Goal: Task Accomplishment & Management: Use online tool/utility

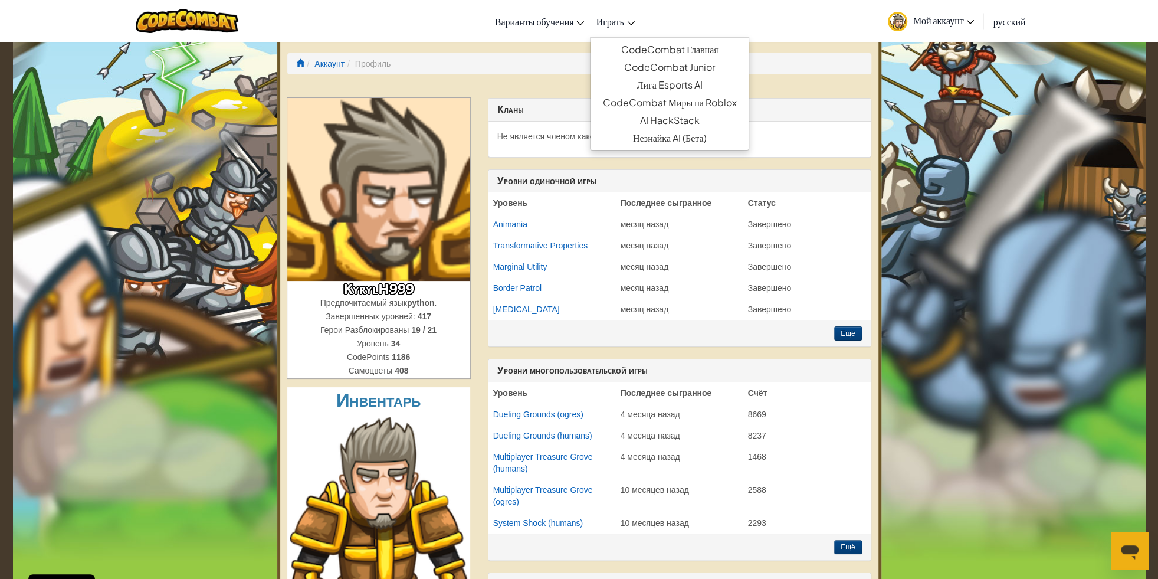
click at [602, 28] on span "Играть" at bounding box center [610, 21] width 28 height 12
click at [615, 22] on span "Играть" at bounding box center [610, 21] width 28 height 12
click at [694, 55] on link "CodeCombat Главная" at bounding box center [668, 50] width 157 height 18
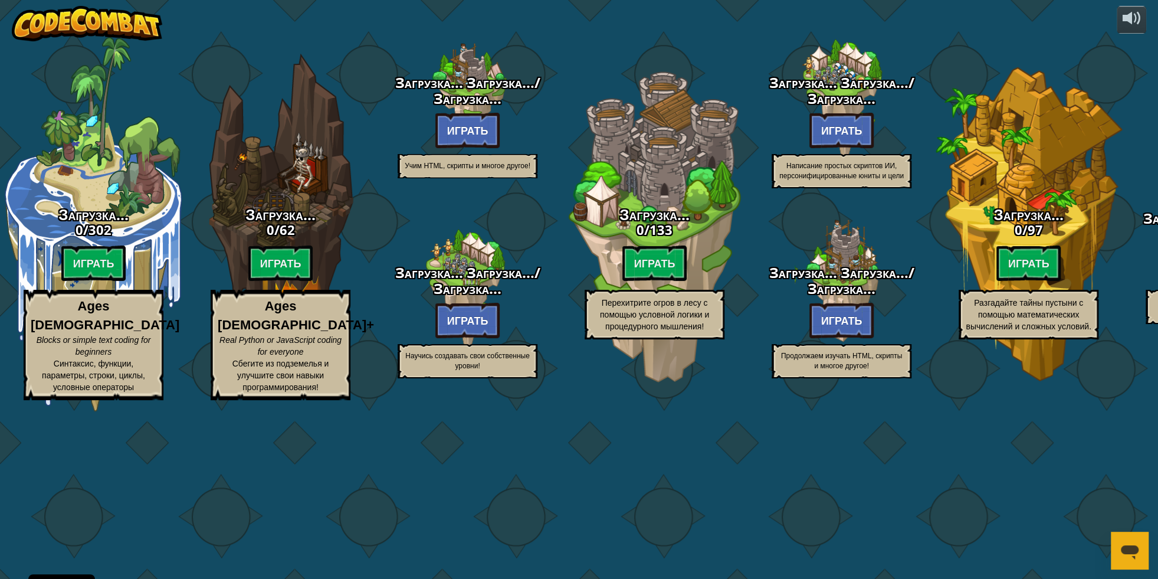
select select "ru"
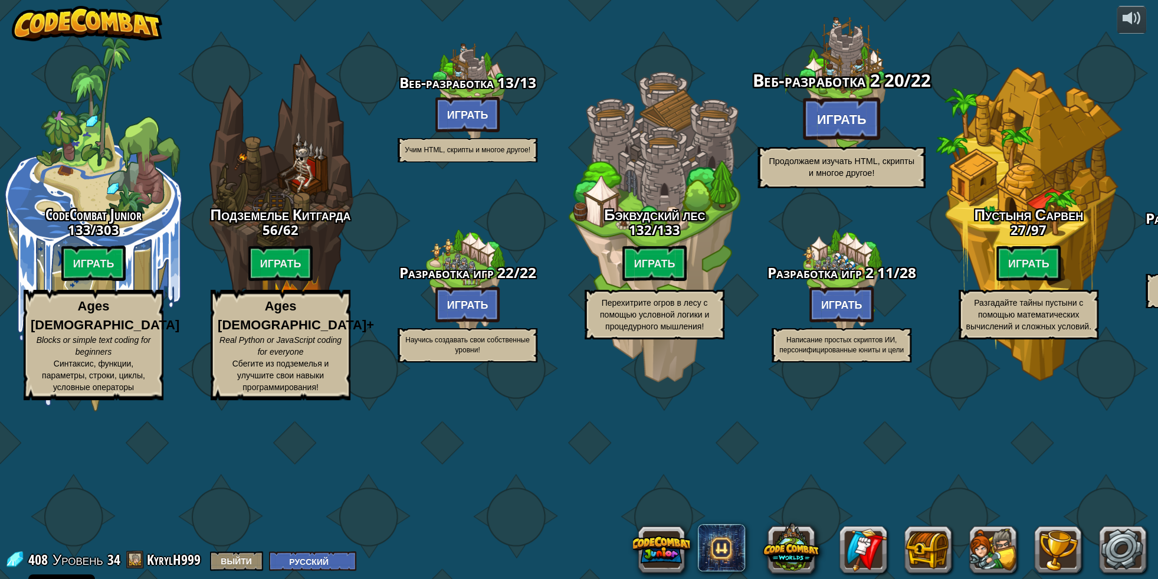
click at [852, 140] on btn "Играть" at bounding box center [842, 118] width 78 height 42
select select "ru"
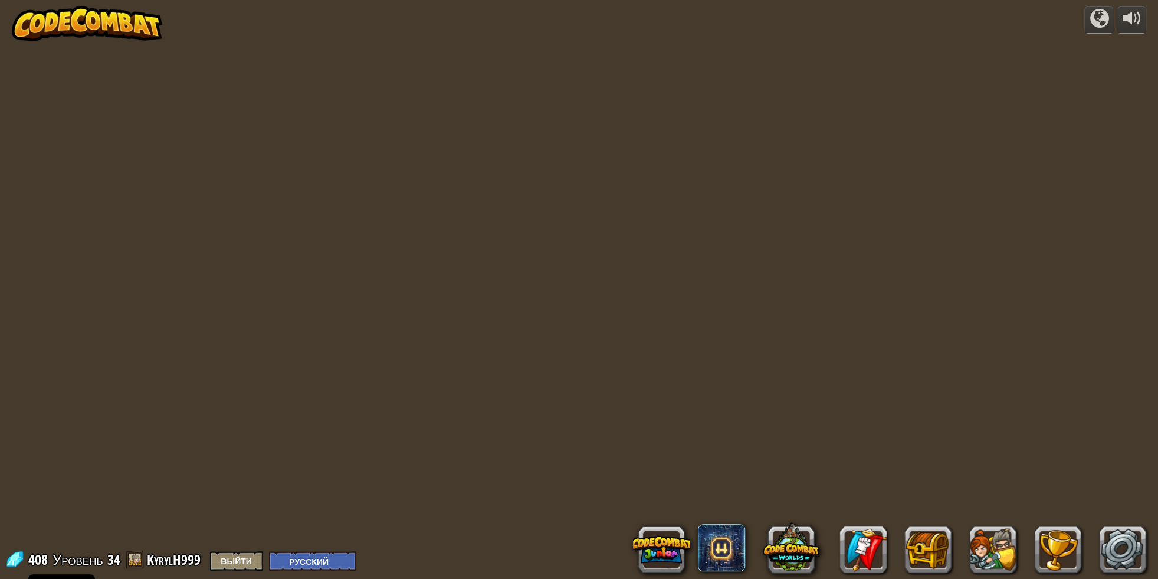
select select "ru"
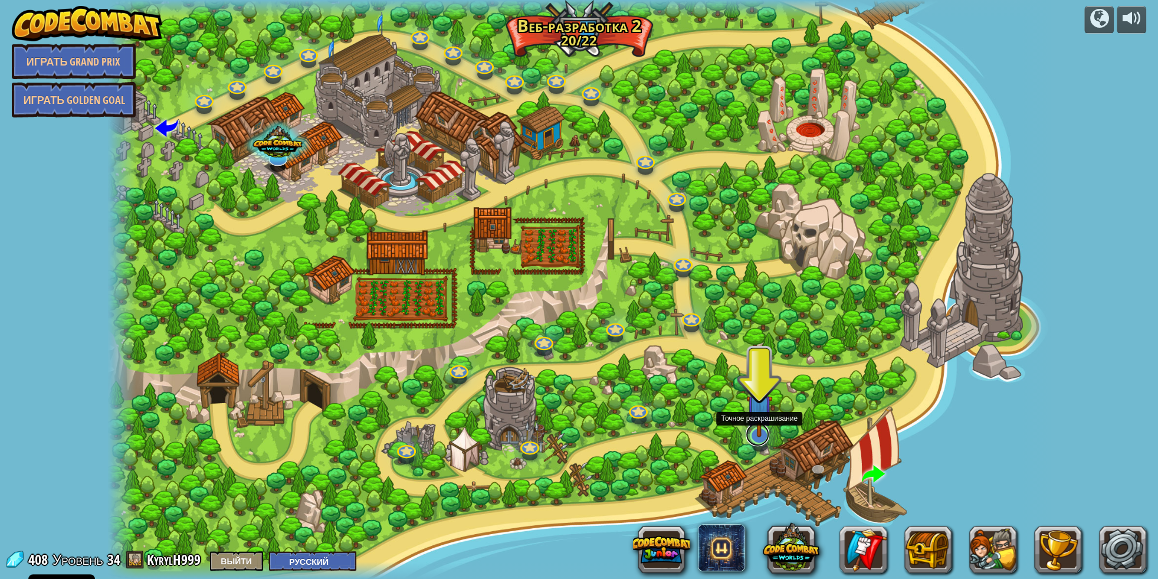
click at [760, 438] on link at bounding box center [758, 434] width 24 height 24
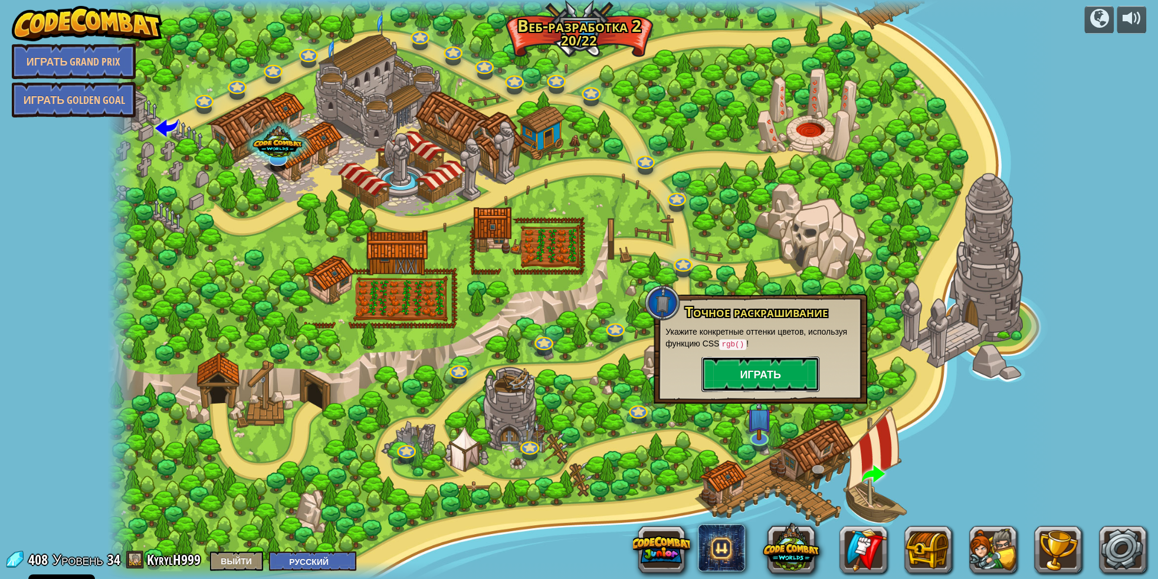
click at [782, 371] on button "Играть" at bounding box center [760, 373] width 118 height 35
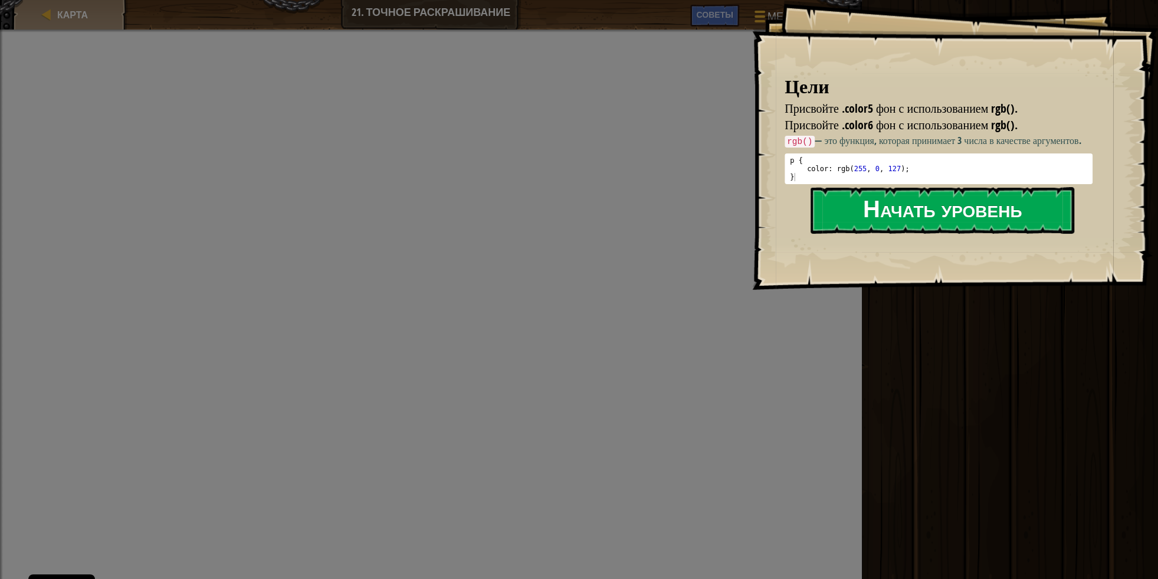
click at [937, 214] on button "Начать уровень" at bounding box center [942, 210] width 264 height 47
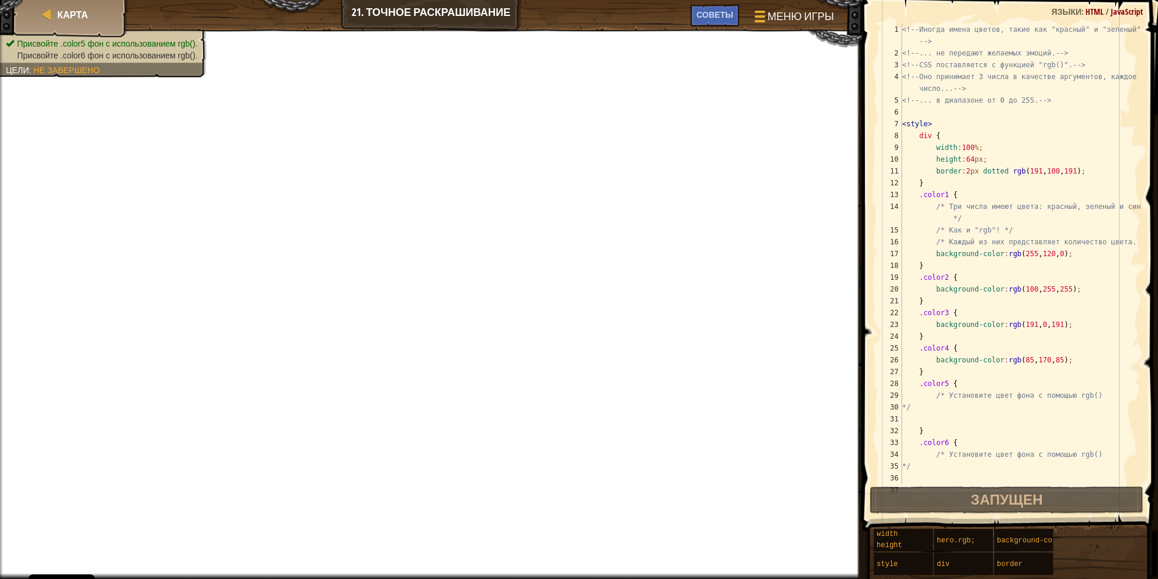
scroll to position [106, 0]
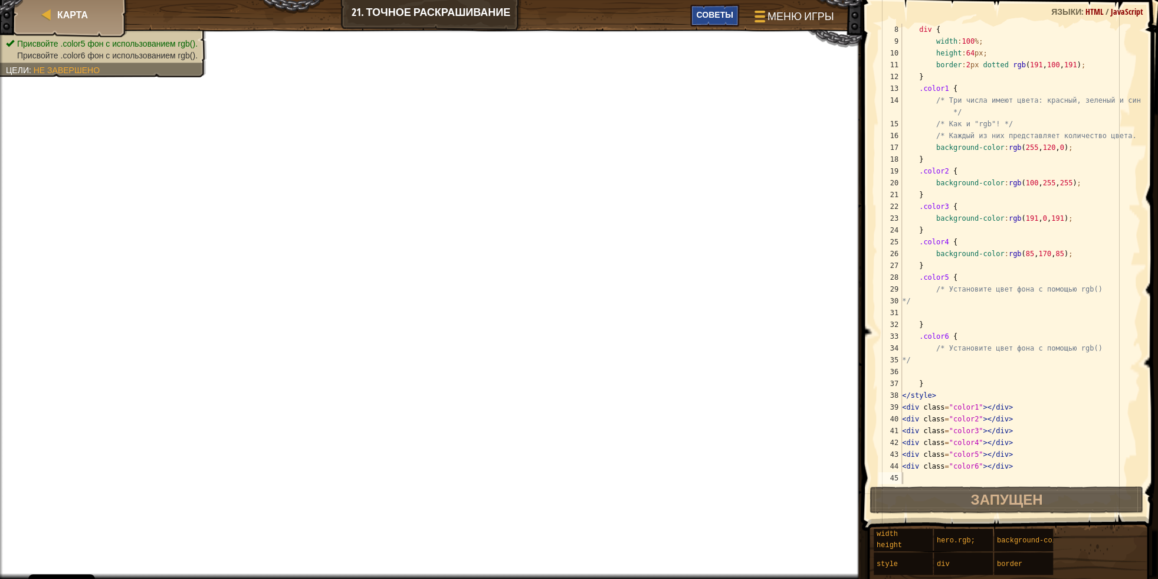
click at [730, 21] on div "Советы" at bounding box center [714, 16] width 48 height 22
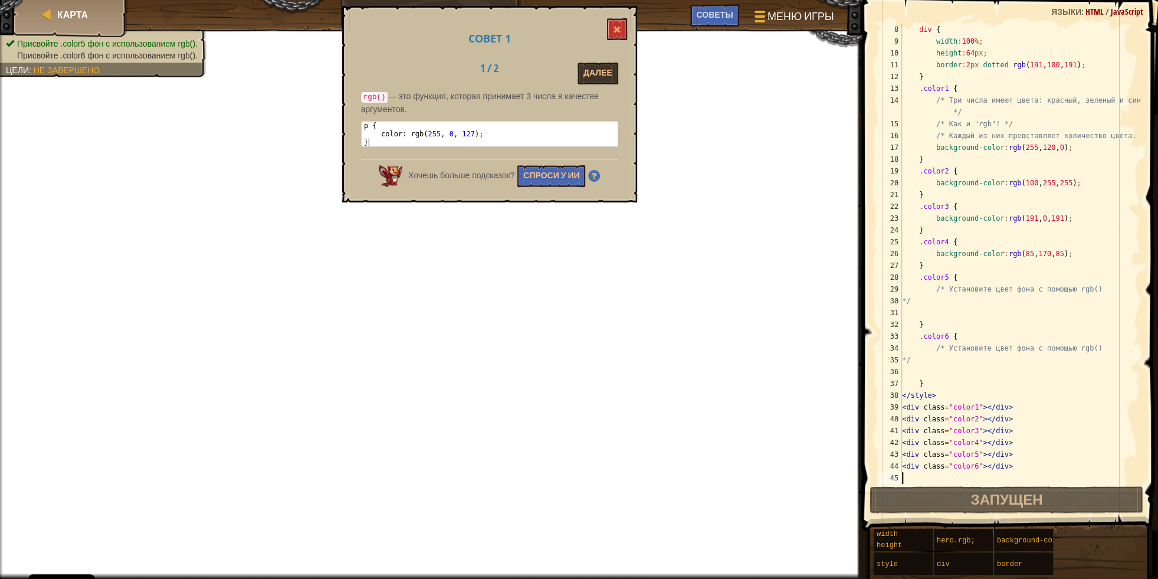
click at [930, 356] on div "div { width : 100 % ; height : 64 px ; border : 2 px dotted rgb ( 191 , 100 , 1…" at bounding box center [1020, 266] width 241 height 484
click at [937, 357] on div "div { width : 100 % ; height : 64 px ; border : 2 px dotted rgb ( 191 , 100 , 1…" at bounding box center [1020, 266] width 241 height 484
click at [938, 352] on div "div { width : 100 % ; height : 64 px ; border : 2 px dotted rgb ( 191 , 100 , 1…" at bounding box center [1020, 266] width 241 height 484
click at [944, 356] on div "div { width : 100 % ; height : 64 px ; border : 2 px dotted rgb ( 191 , 100 , 1…" at bounding box center [1020, 266] width 241 height 484
type textarea "*/"
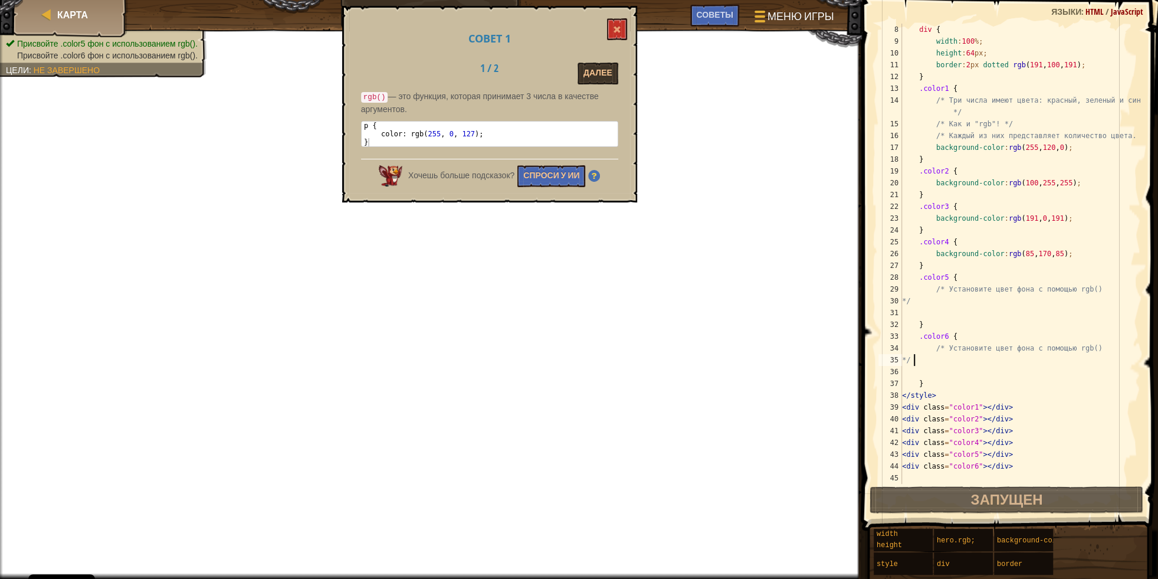
click at [944, 356] on div "div { width : 100 % ; height : 64 px ; border : 2 px dotted rgb ( 191 , 100 , 1…" at bounding box center [1020, 266] width 241 height 484
drag, startPoint x: 931, startPoint y: 356, endPoint x: 923, endPoint y: 356, distance: 8.3
click at [930, 356] on div "div { width : 100 % ; height : 64 px ; border : 2 px dotted rgb ( 191 , 100 , 1…" at bounding box center [1020, 266] width 241 height 484
click at [923, 371] on div "div { width : 100 % ; height : 64 px ; border : 2 px dotted rgb ( 191 , 100 , 1…" at bounding box center [1020, 266] width 241 height 484
click at [931, 377] on div "div { width : 100 % ; height : 64 px ; border : 2 px dotted rgb ( 191 , 100 , 1…" at bounding box center [1020, 266] width 241 height 484
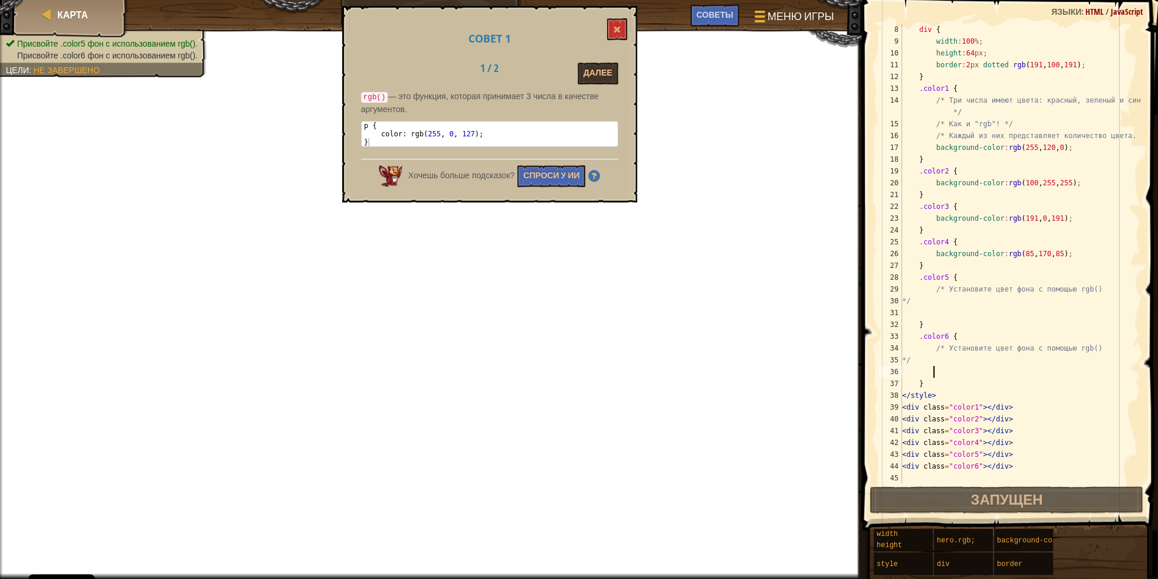
click at [927, 374] on div "div { width : 100 % ; height : 64 px ; border : 2 px dotted rgb ( 191 , 100 , 1…" at bounding box center [1020, 266] width 241 height 484
click at [921, 372] on div "div { width : 100 % ; height : 64 px ; border : 2 px dotted rgb ( 191 , 100 , 1…" at bounding box center [1020, 266] width 241 height 484
click at [933, 376] on div "div { width : 100 % ; height : 64 px ; border : 2 px dotted rgb ( 191 , 100 , 1…" at bounding box center [1020, 266] width 241 height 484
click at [955, 382] on div "div { width : 100 % ; height : 64 px ; border : 2 px dotted rgb ( 191 , 100 , 1…" at bounding box center [1020, 266] width 241 height 484
type textarea "}"
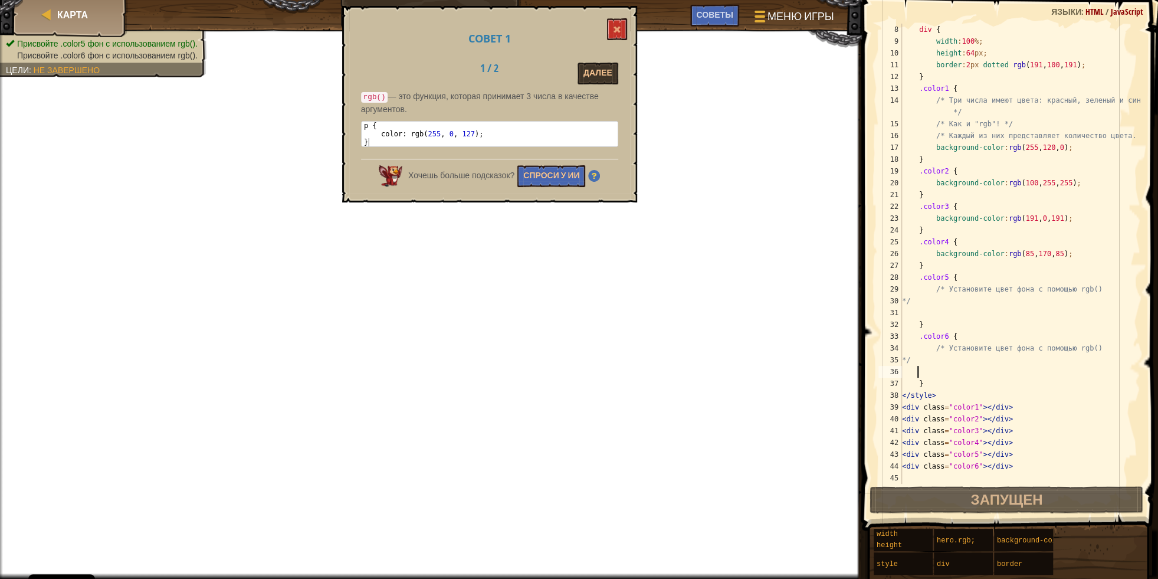
click at [918, 372] on div "div { width : 100 % ; height : 64 px ; border : 2 px dotted rgb ( 191 , 100 , 1…" at bounding box center [1020, 266] width 241 height 484
click at [925, 373] on div "div { width : 100 % ; height : 64 px ; border : 2 px dotted rgb ( 191 , 100 , 1…" at bounding box center [1020, 266] width 241 height 484
click at [930, 373] on div "div { width : 100 % ; height : 64 px ; border : 2 px dotted rgb ( 191 , 100 , 1…" at bounding box center [1020, 266] width 241 height 484
click at [945, 378] on div "div { width : 100 % ; height : 64 px ; border : 2 px dotted rgb ( 191 , 100 , 1…" at bounding box center [1020, 266] width 241 height 484
type textarea "}"
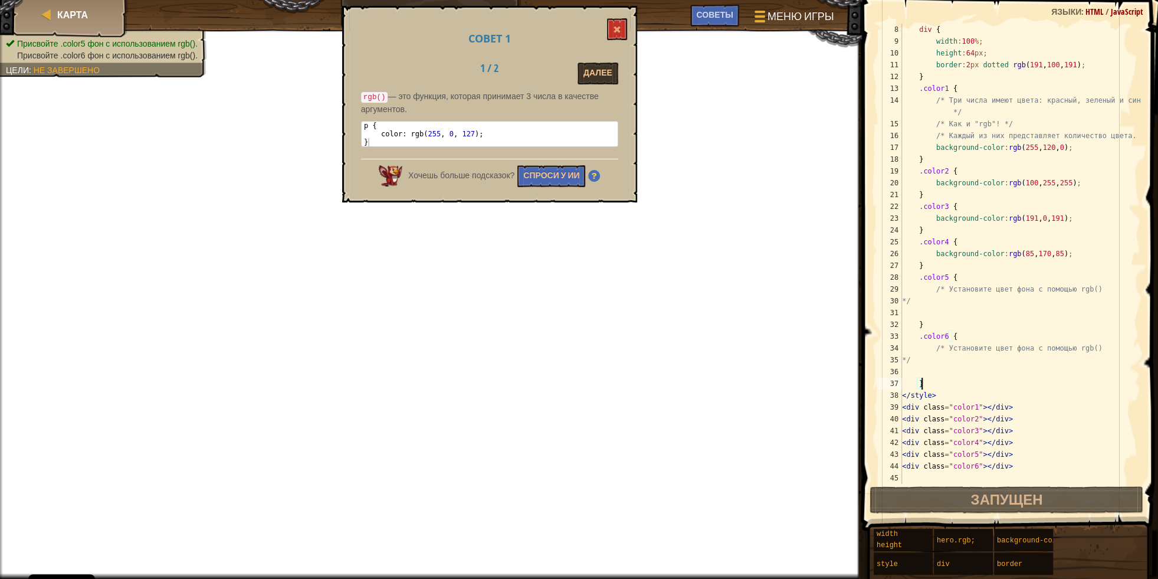
click at [956, 376] on div "div { width : 100 % ; height : 64 px ; border : 2 px dotted rgb ( 191 , 100 , 1…" at bounding box center [1020, 266] width 241 height 484
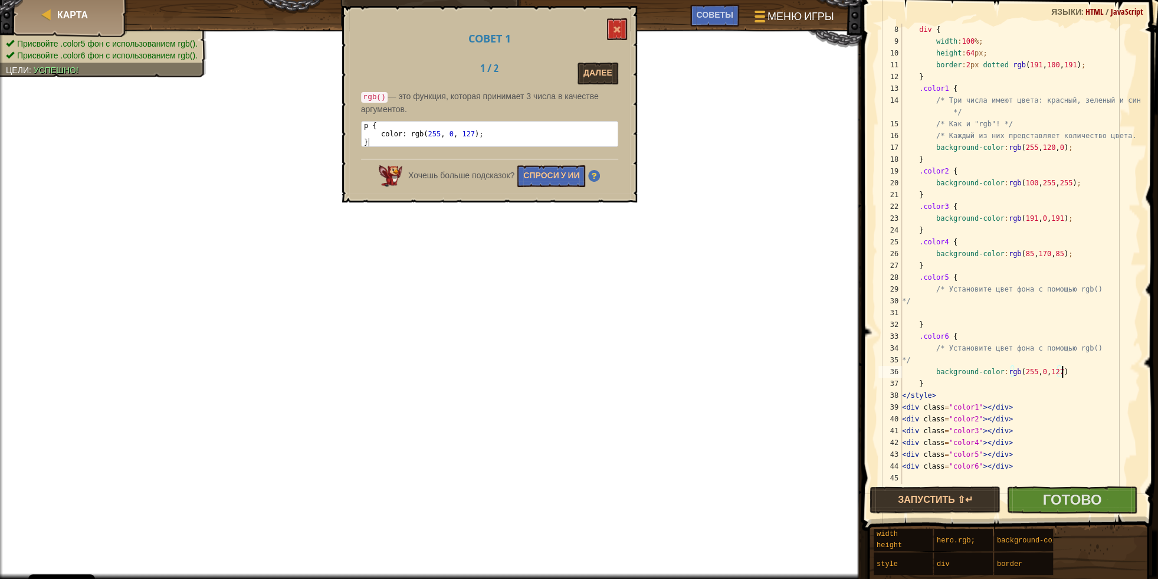
scroll to position [5, 13]
type textarea "background-color:rgb(255, 0, 127);"
click at [533, 173] on button "Спроси у ИИ" at bounding box center [551, 176] width 68 height 22
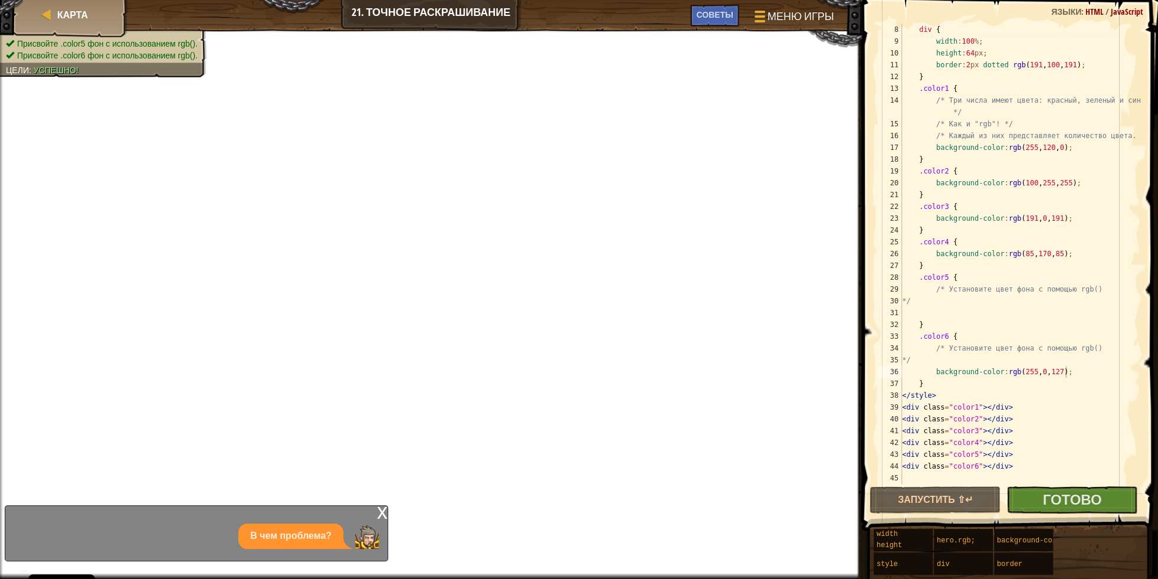
click at [382, 511] on div "x" at bounding box center [382, 512] width 11 height 12
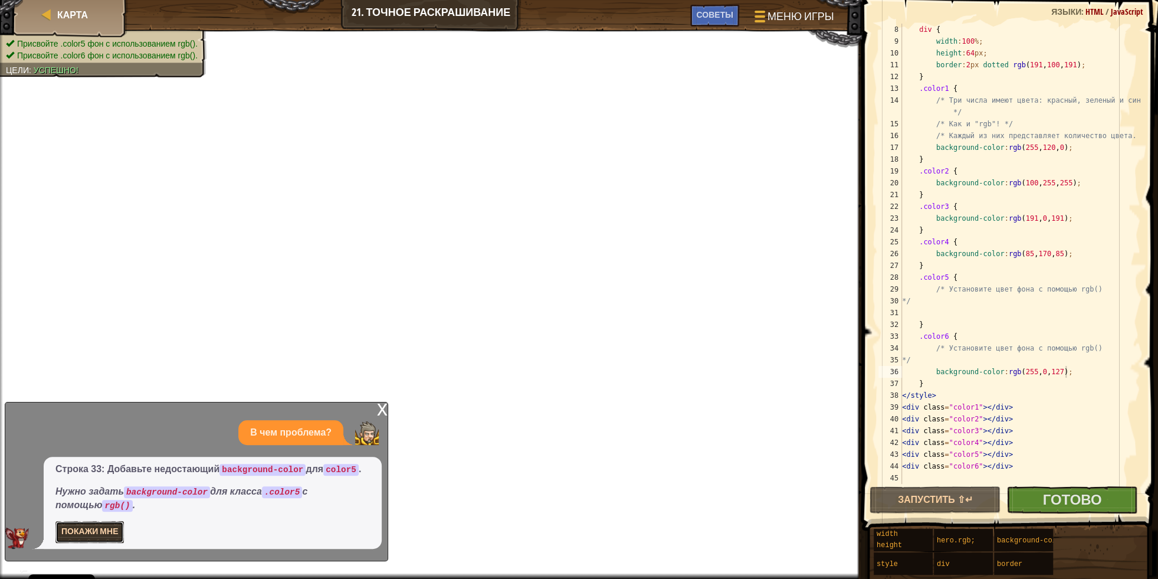
click at [109, 537] on button "Покажи мне" at bounding box center [89, 532] width 68 height 22
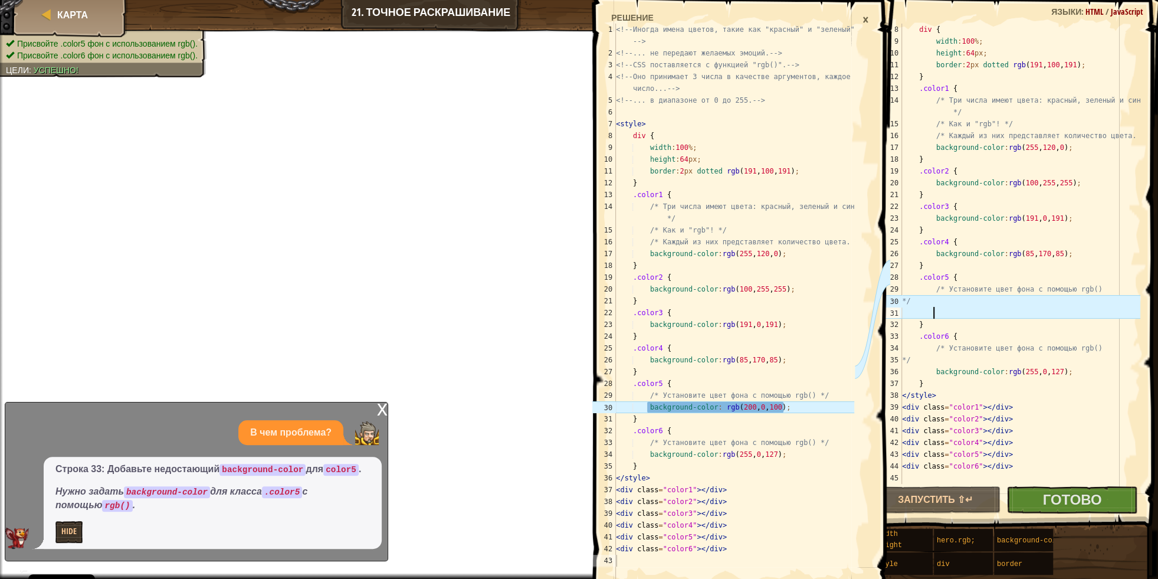
click at [935, 313] on div "div { width : 100 % ; height : 64 px ; border : 2 px dotted rgb ( 191 , 100 , 1…" at bounding box center [1020, 266] width 241 height 484
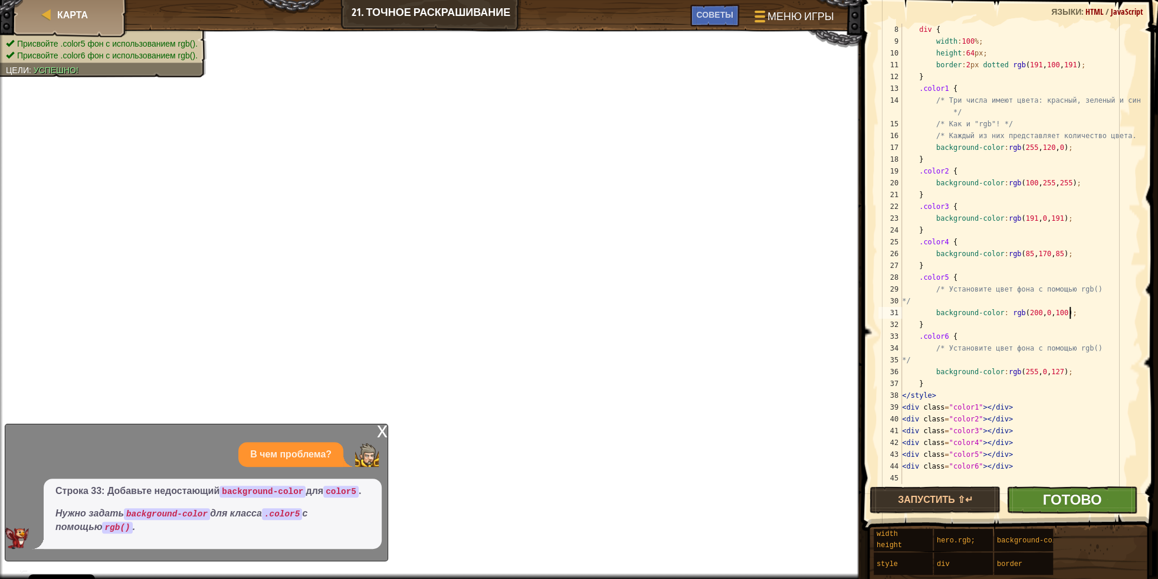
type textarea "background-color: rgb(200, 0, 100);"
click at [1098, 503] on span "Готово" at bounding box center [1071, 499] width 59 height 19
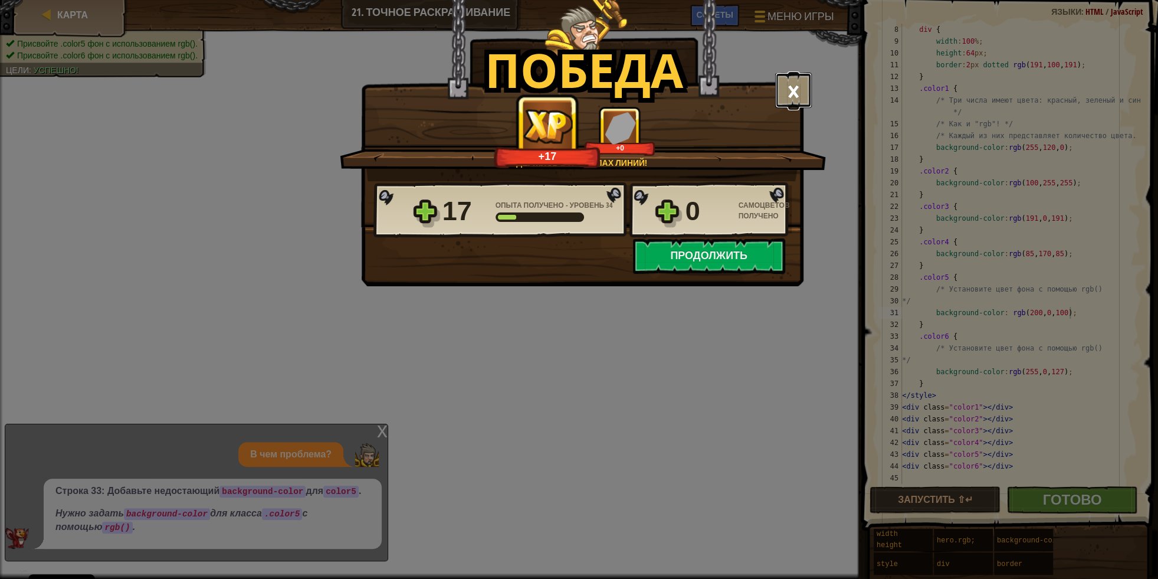
click at [792, 83] on button "×" at bounding box center [793, 90] width 37 height 35
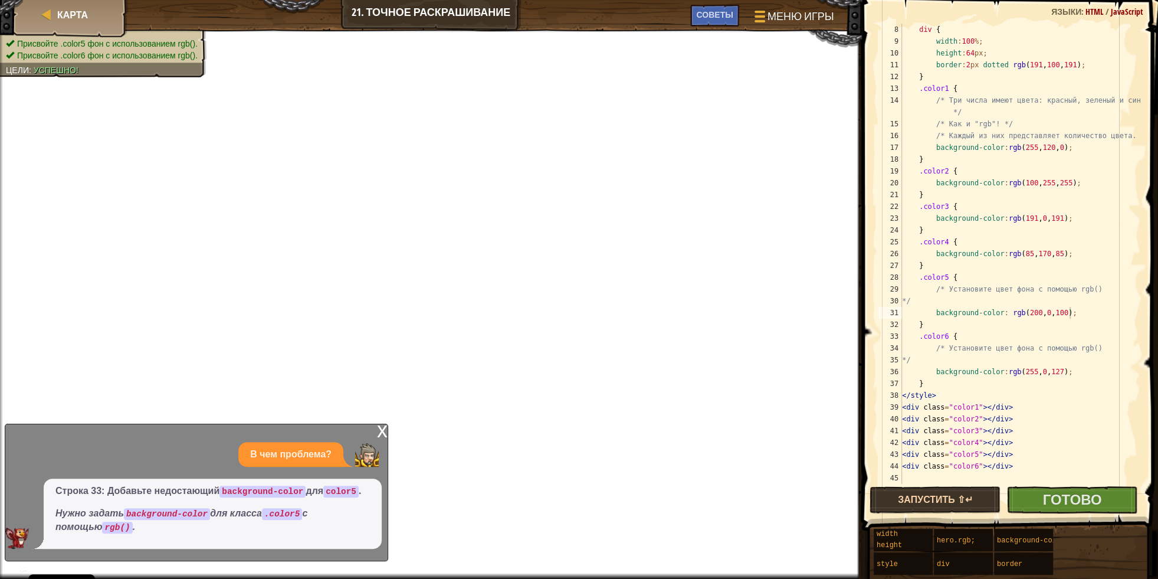
click at [943, 511] on div "background-color: rgb(200, 0, 100); 8 9 10 11 12 13 14 15 16 17 18 19 20 21 22 …" at bounding box center [1008, 288] width 300 height 565
click at [938, 504] on button "Запустить ⇧↵" at bounding box center [934, 499] width 131 height 27
click at [1104, 499] on button "Готово" at bounding box center [1071, 499] width 131 height 27
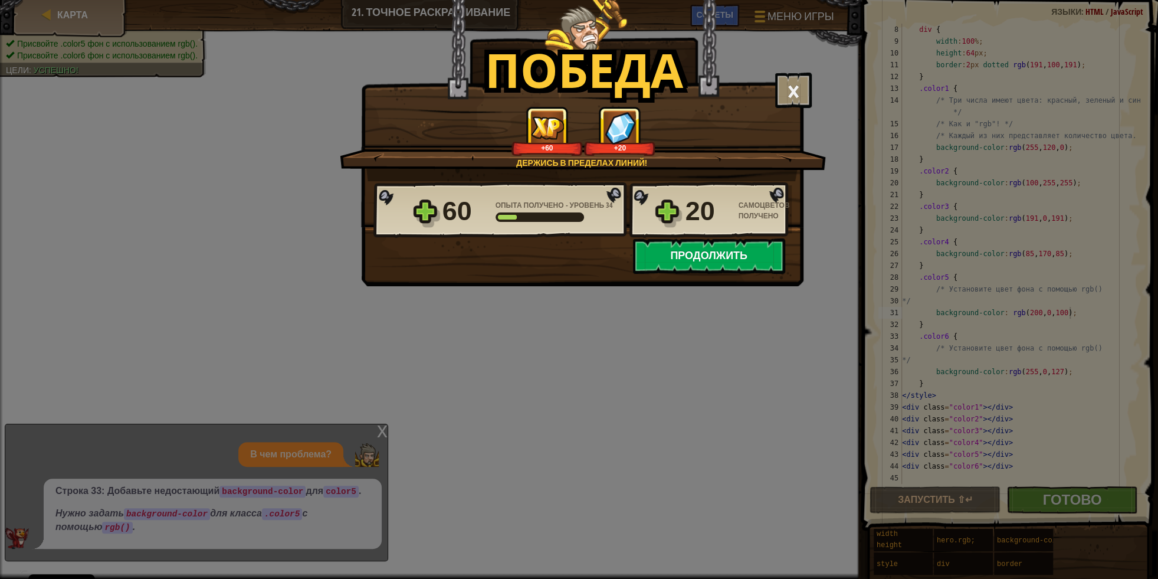
click at [671, 253] on button "Продолжить" at bounding box center [709, 255] width 152 height 35
select select "ru"
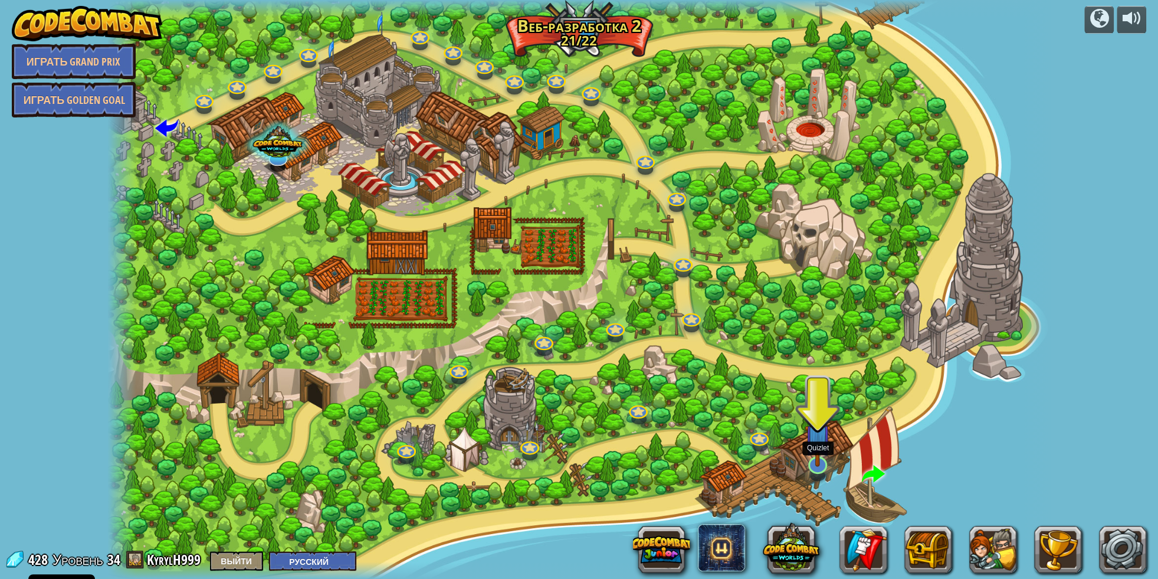
click at [809, 460] on img at bounding box center [818, 437] width 26 height 60
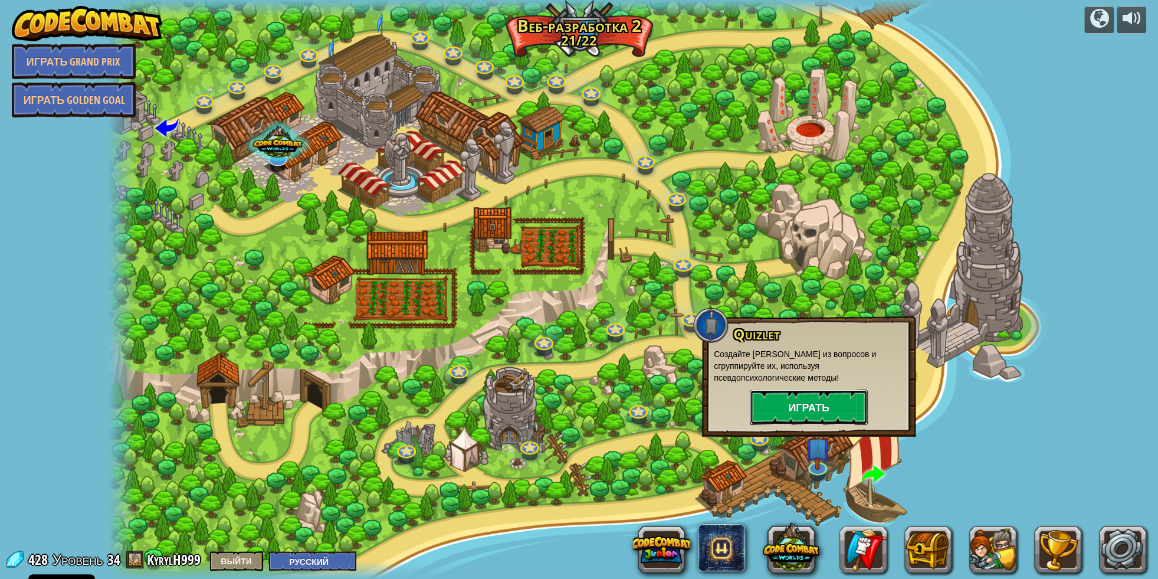
click at [809, 396] on button "Играть" at bounding box center [809, 406] width 118 height 35
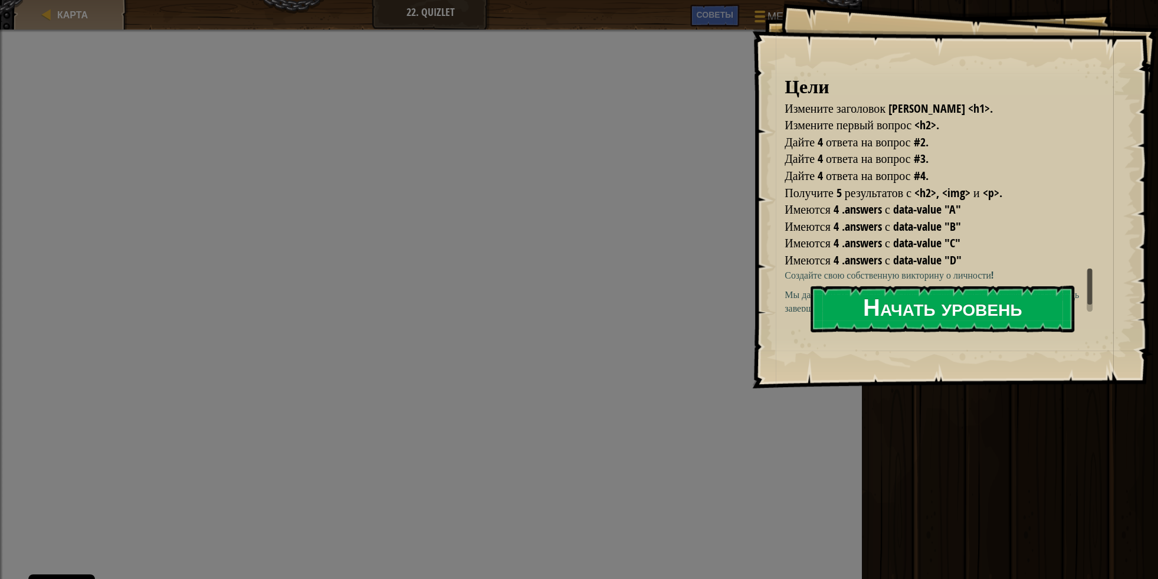
click at [963, 314] on button "Начать уровень" at bounding box center [942, 308] width 264 height 47
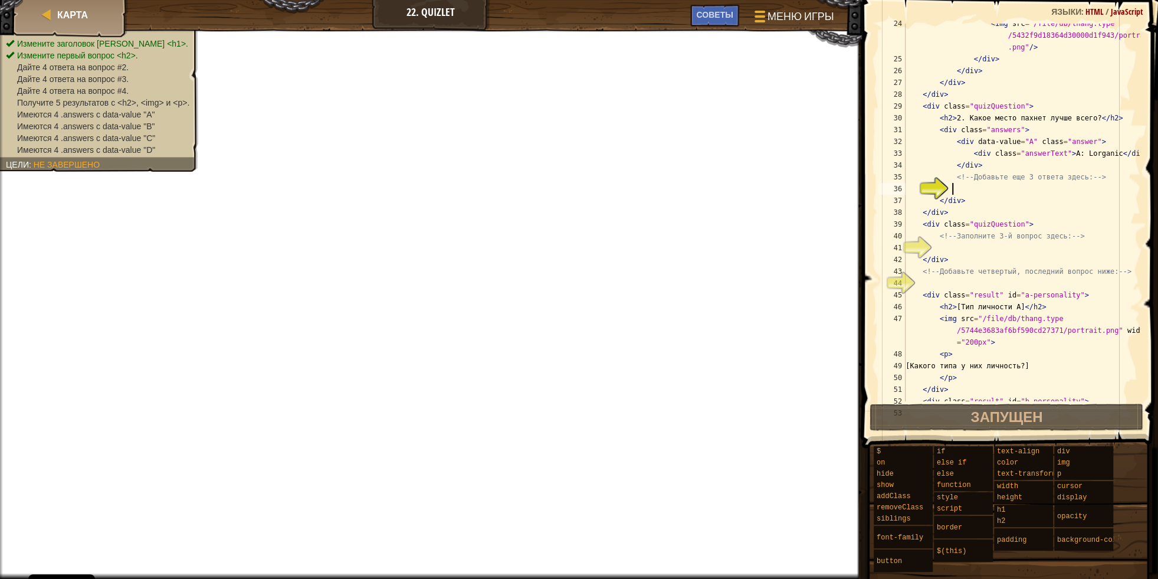
scroll to position [330, 0]
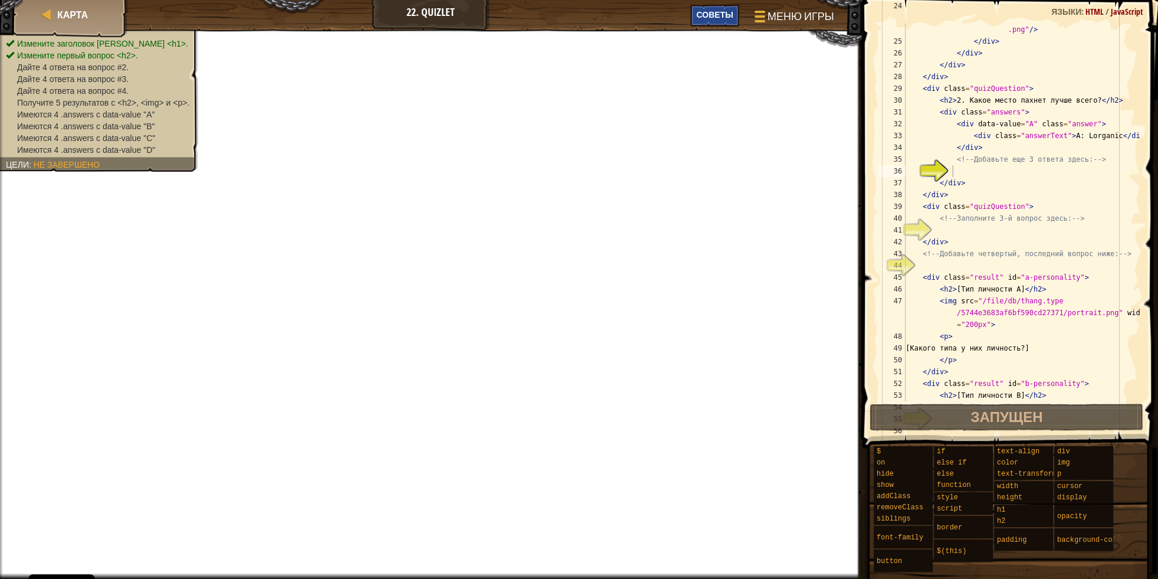
click at [718, 25] on div "Советы" at bounding box center [714, 16] width 48 height 22
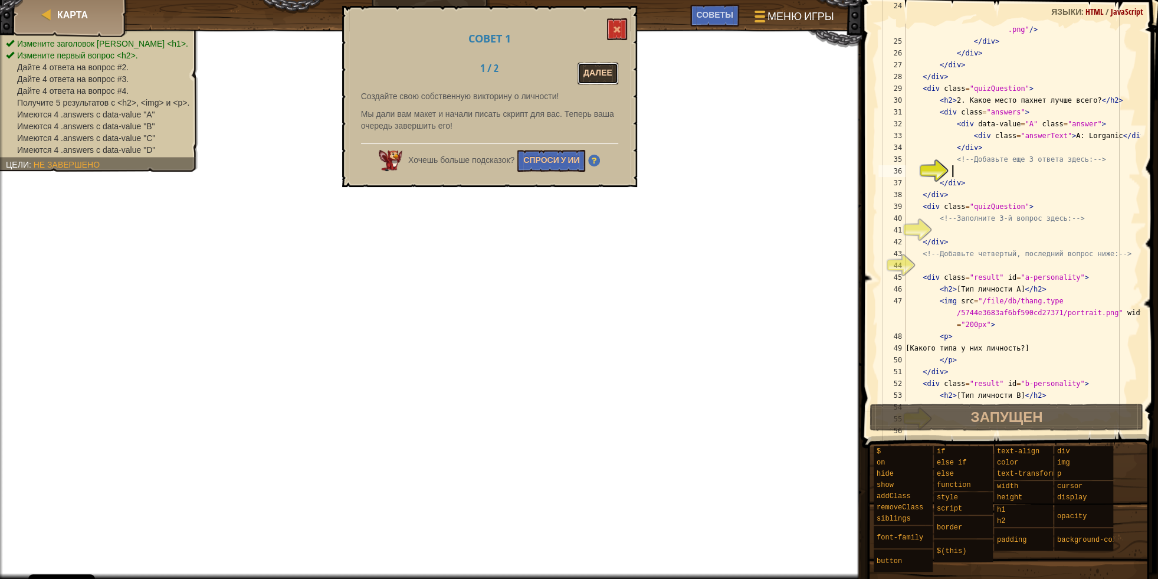
click at [594, 77] on button "Далее" at bounding box center [597, 74] width 41 height 22
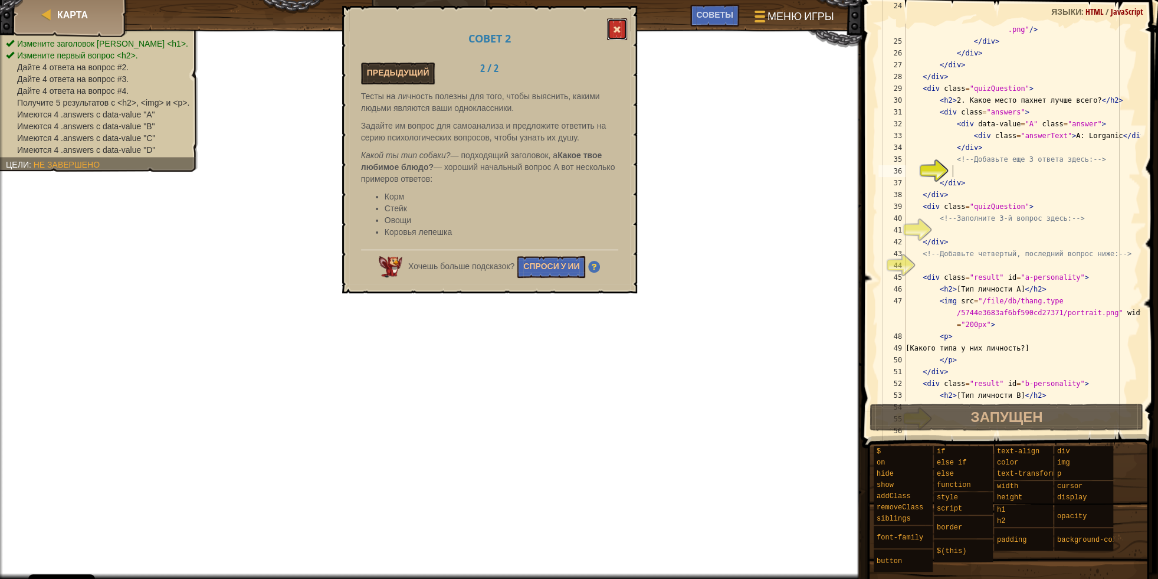
click at [616, 25] on button at bounding box center [617, 29] width 20 height 22
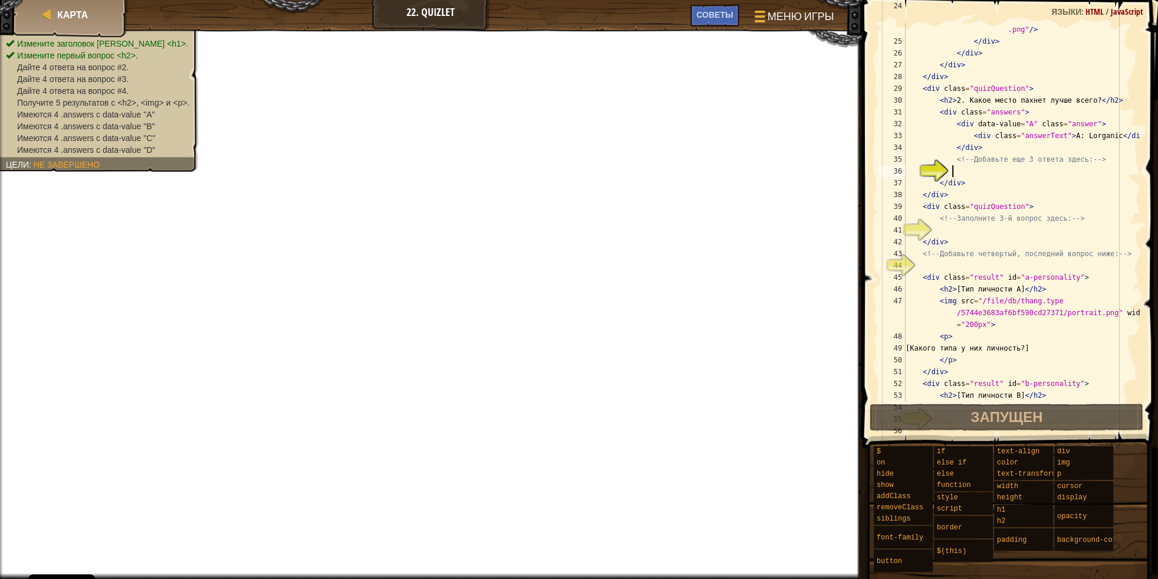
click at [963, 172] on div "< img src = "/file/db/thang.type /5432f9d18364d30000d1f943/portrait .png" /> </…" at bounding box center [1021, 212] width 237 height 425
click at [722, 11] on span "Советы" at bounding box center [714, 14] width 37 height 11
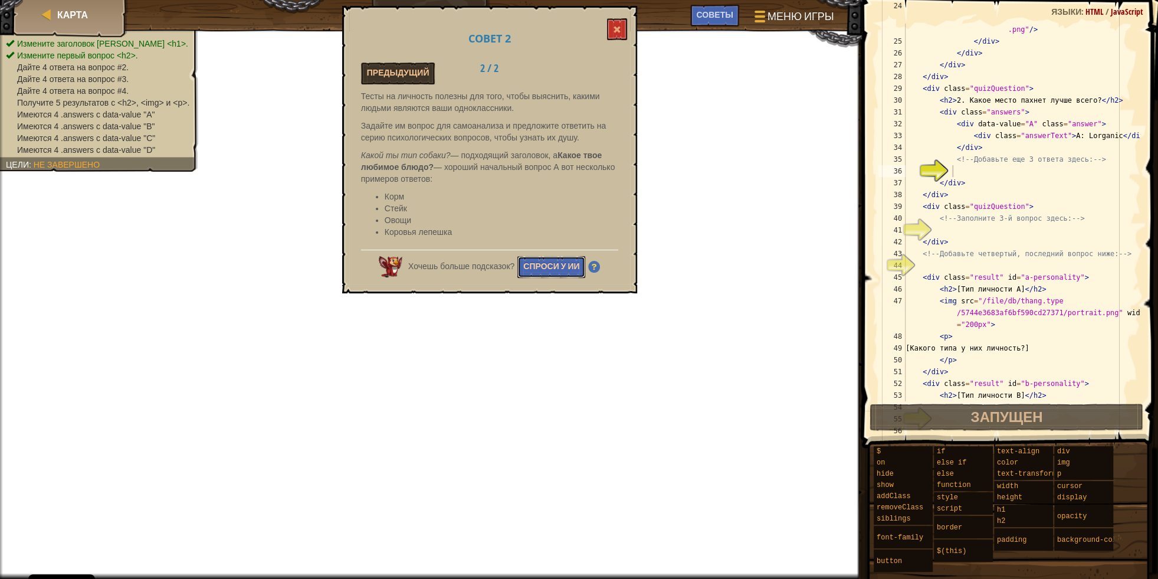
click at [538, 266] on button "Спроси у ИИ" at bounding box center [551, 267] width 68 height 22
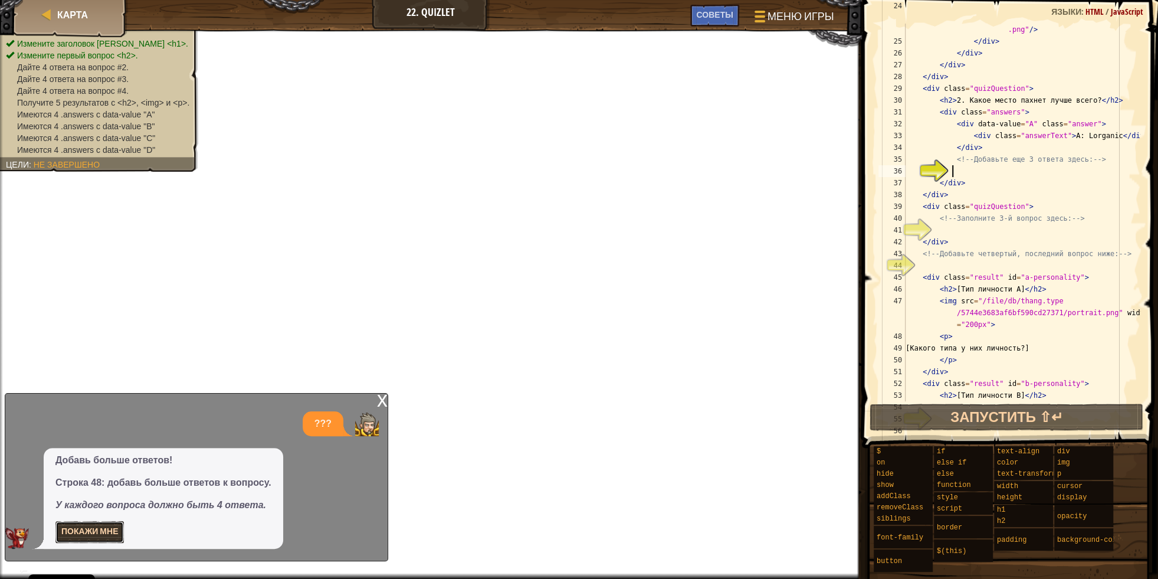
click at [64, 526] on button "Покажи мне" at bounding box center [89, 532] width 68 height 22
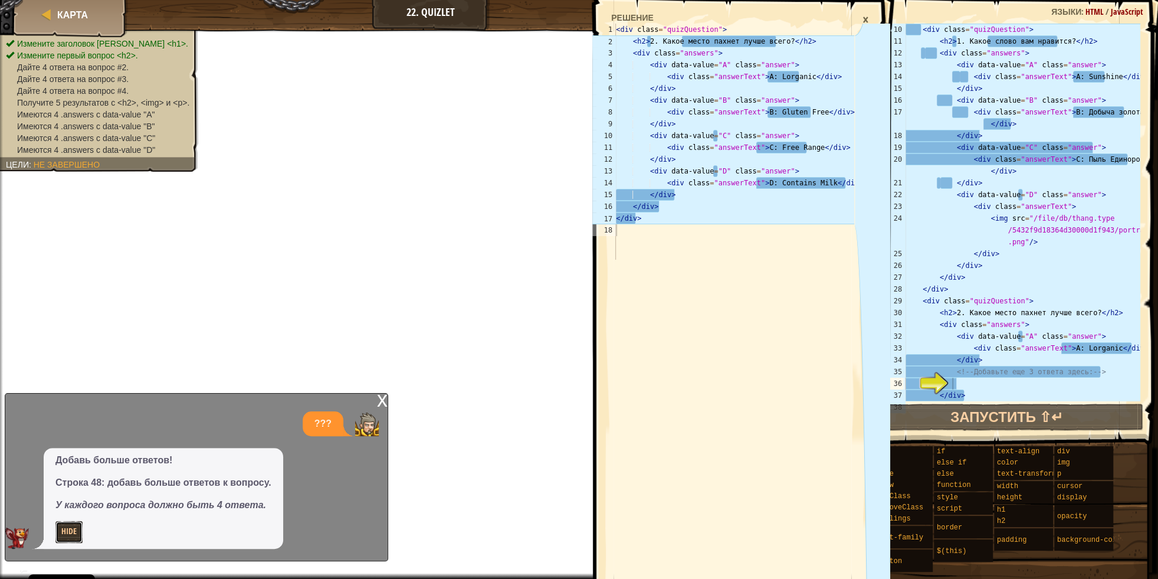
scroll to position [188, 0]
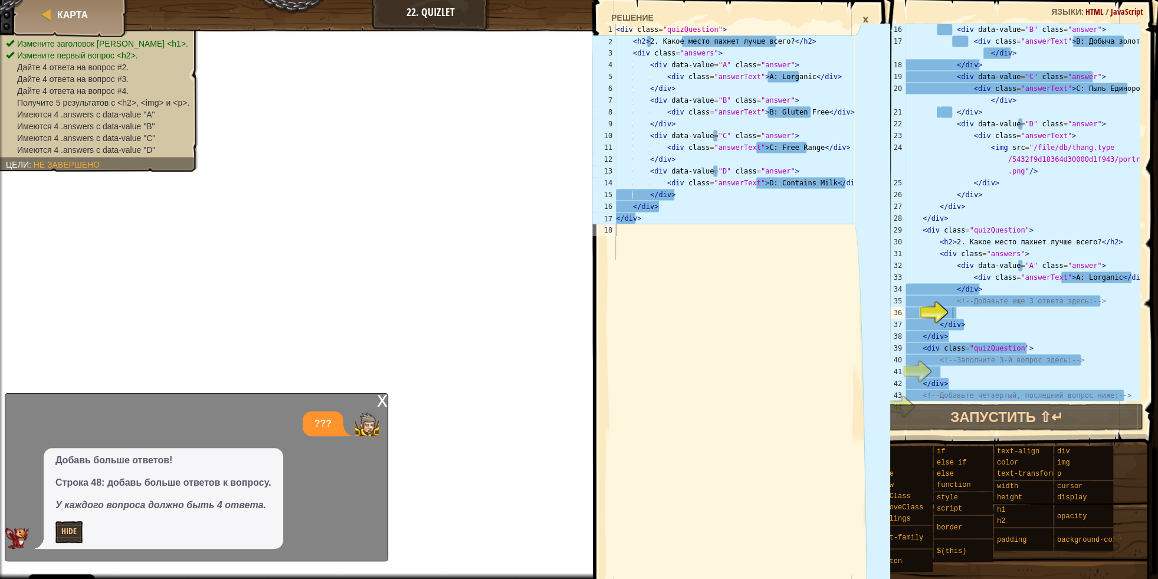
click at [953, 311] on div "< div data-value = "B" class = "answer" > < div class = "answerText" > B: Добыч…" at bounding box center [1021, 224] width 237 height 401
type textarea "d"
type textarea "D"
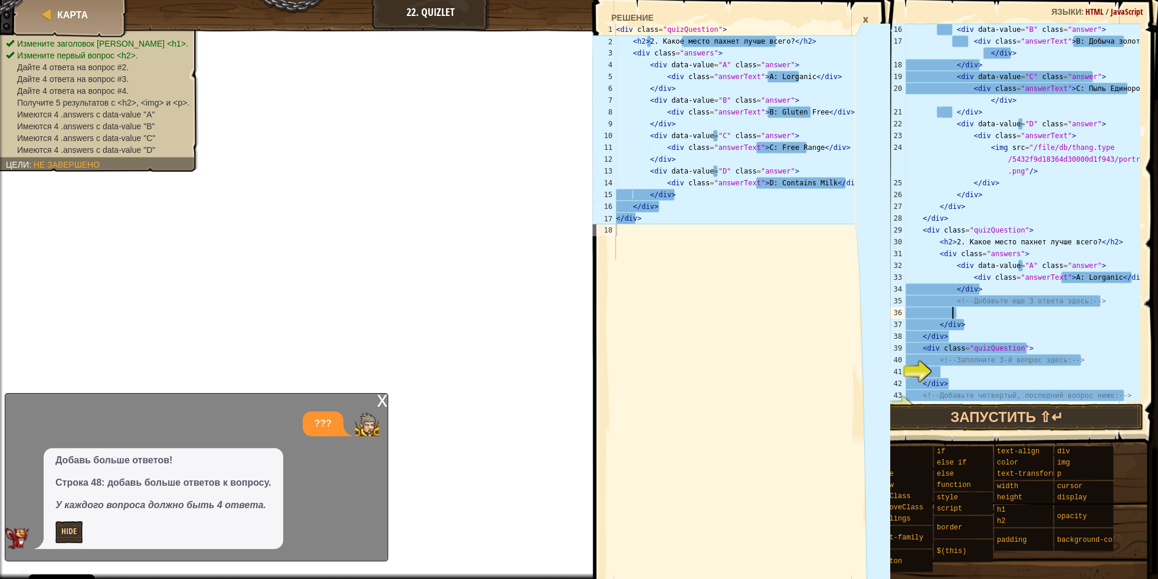
scroll to position [5, 3]
